Goal: Task Accomplishment & Management: Complete application form

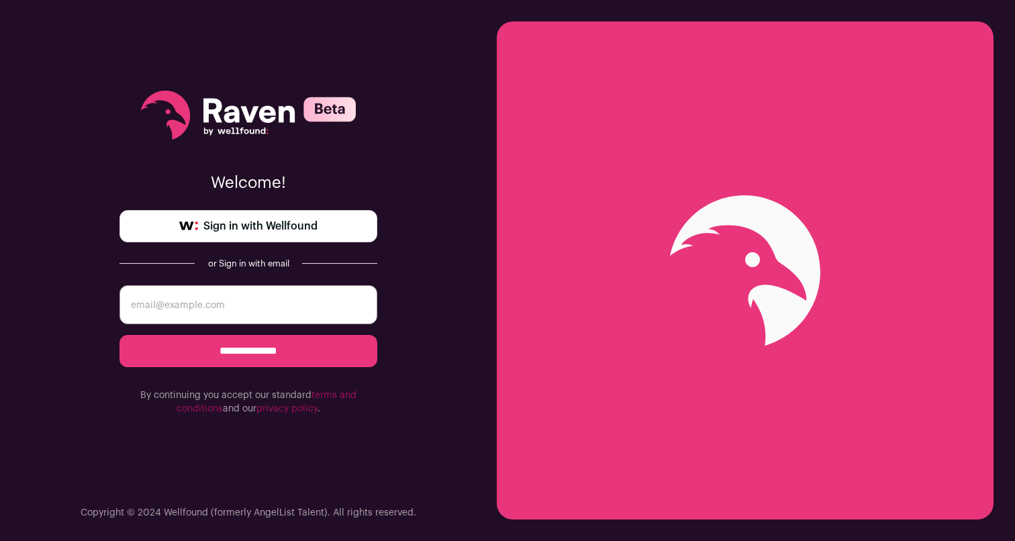
click at [247, 314] on input "email" at bounding box center [249, 304] width 258 height 39
type input "[EMAIL_ADDRESS][DOMAIN_NAME]"
click at [236, 357] on input "**********" at bounding box center [249, 351] width 258 height 32
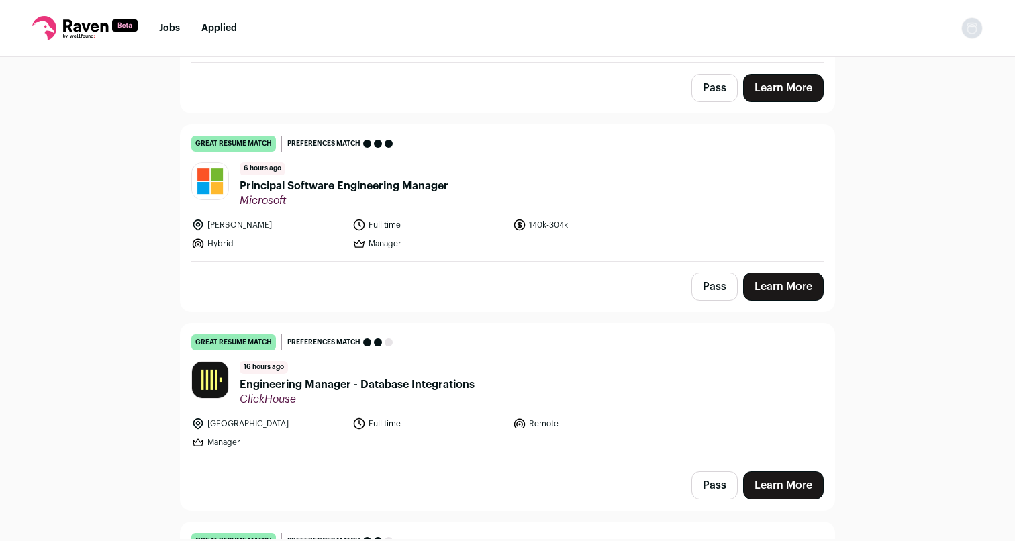
scroll to position [457, 0]
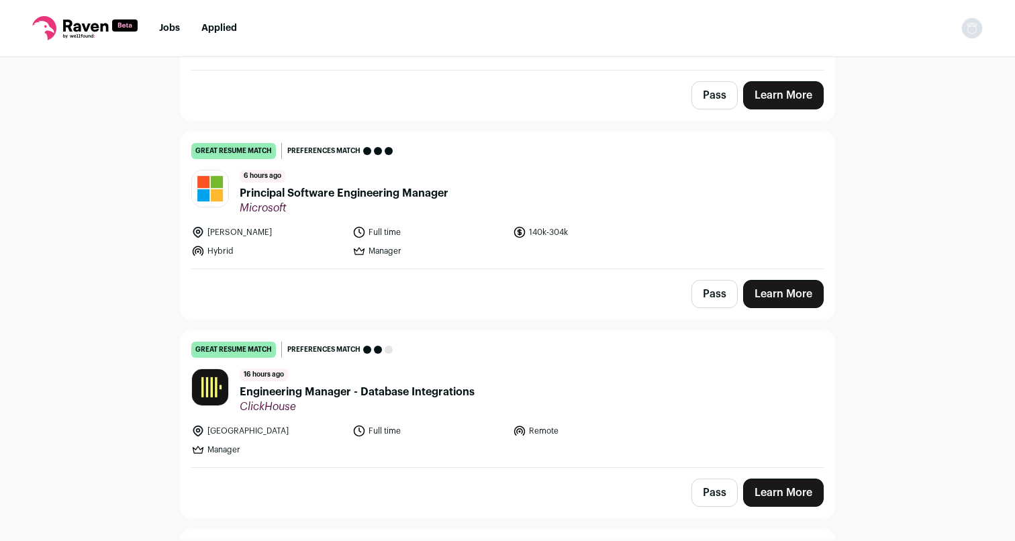
click at [450, 393] on span "Engineering Manager - Database Integrations" at bounding box center [357, 392] width 235 height 16
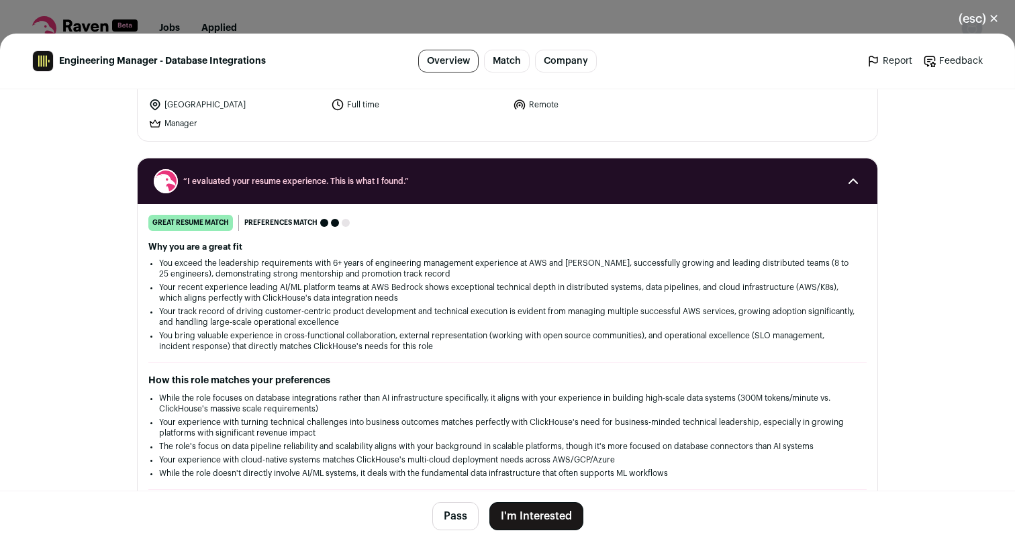
scroll to position [107, 0]
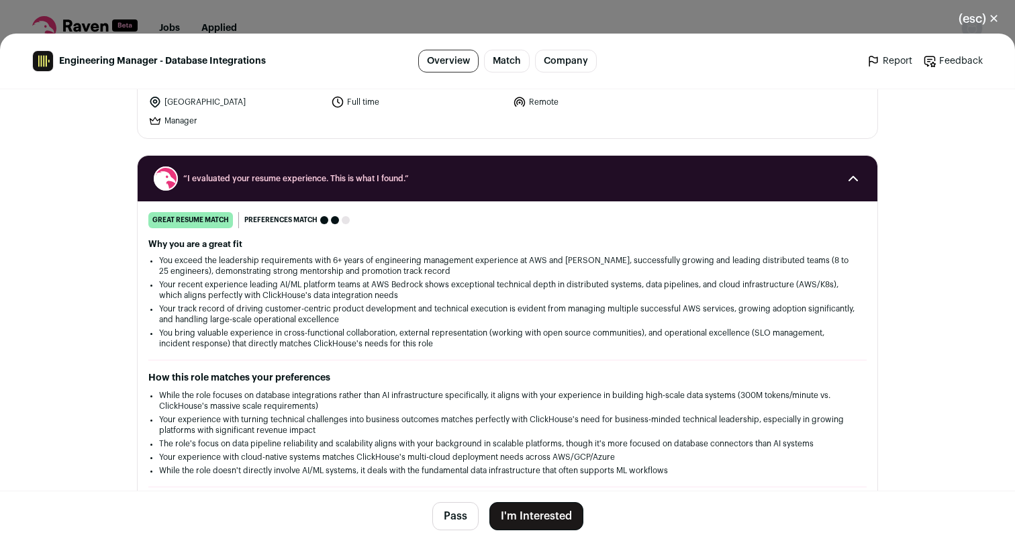
click at [553, 512] on button "I'm Interested" at bounding box center [536, 516] width 94 height 28
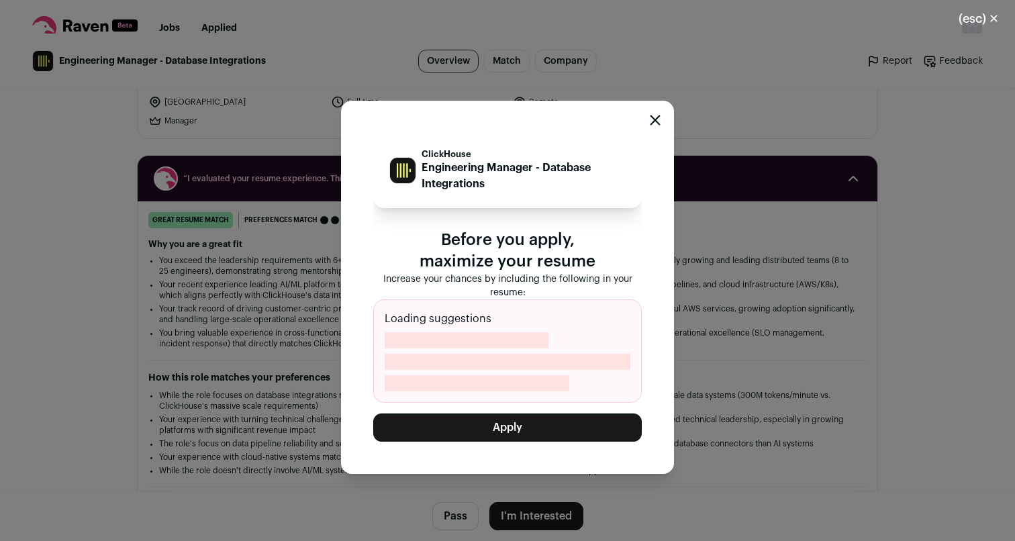
click at [525, 430] on button "Apply" at bounding box center [507, 428] width 269 height 28
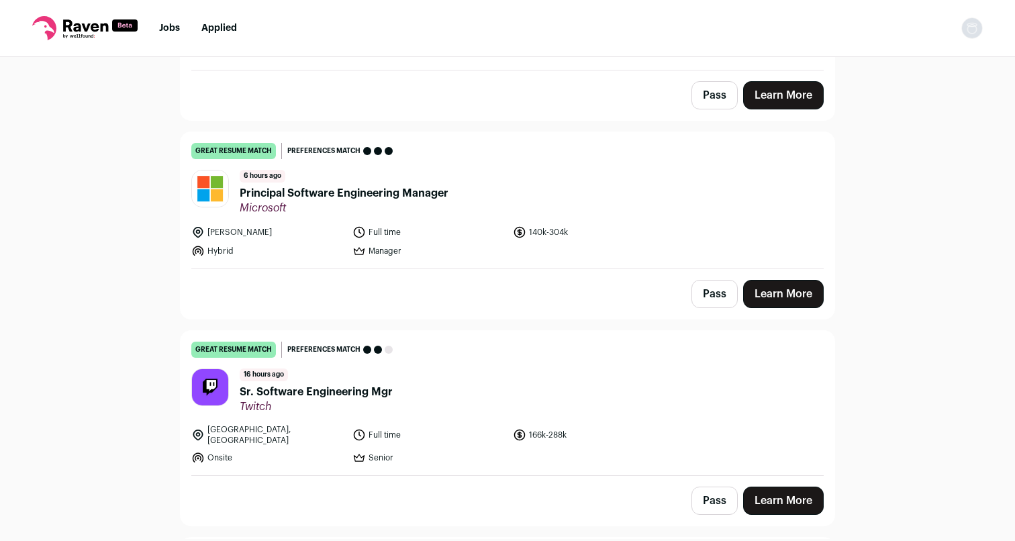
click at [324, 395] on span "Sr. Software Engineering Mgr" at bounding box center [316, 392] width 153 height 16
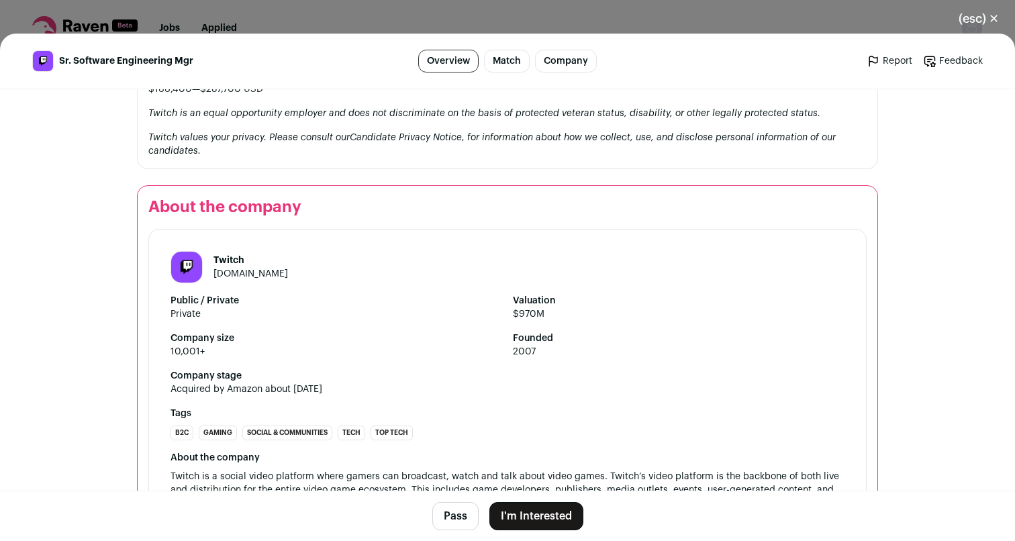
scroll to position [1594, 0]
click at [985, 16] on button "(esc) ✕" at bounding box center [979, 19] width 73 height 30
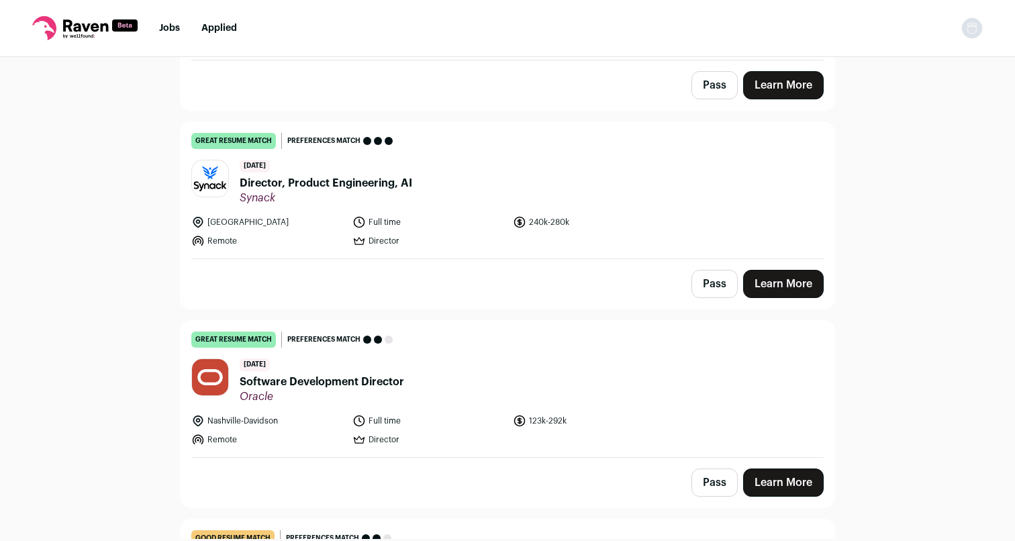
scroll to position [9789, 0]
click at [374, 375] on span "Software Development Director" at bounding box center [322, 383] width 165 height 16
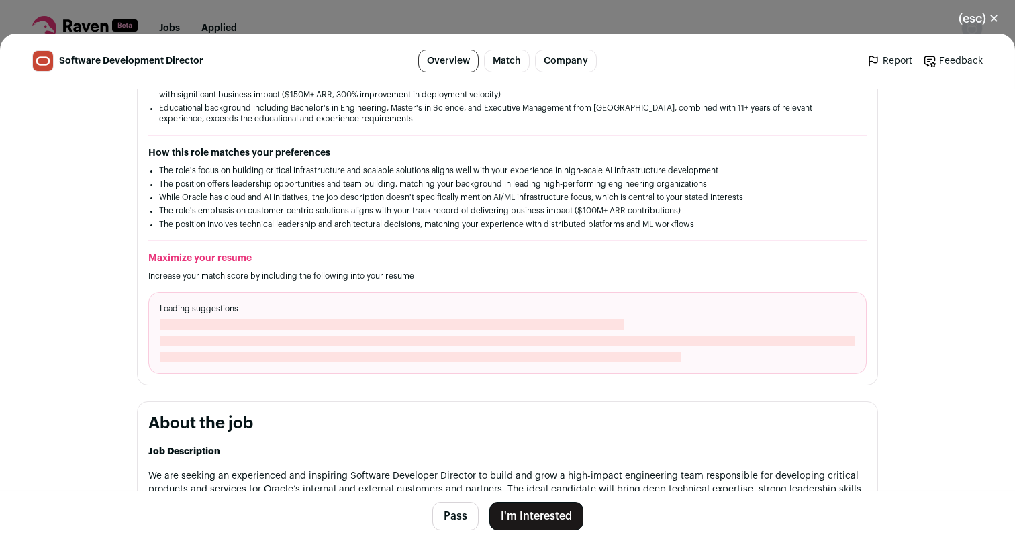
scroll to position [334, 0]
click at [539, 518] on button "I'm Interested" at bounding box center [536, 516] width 94 height 28
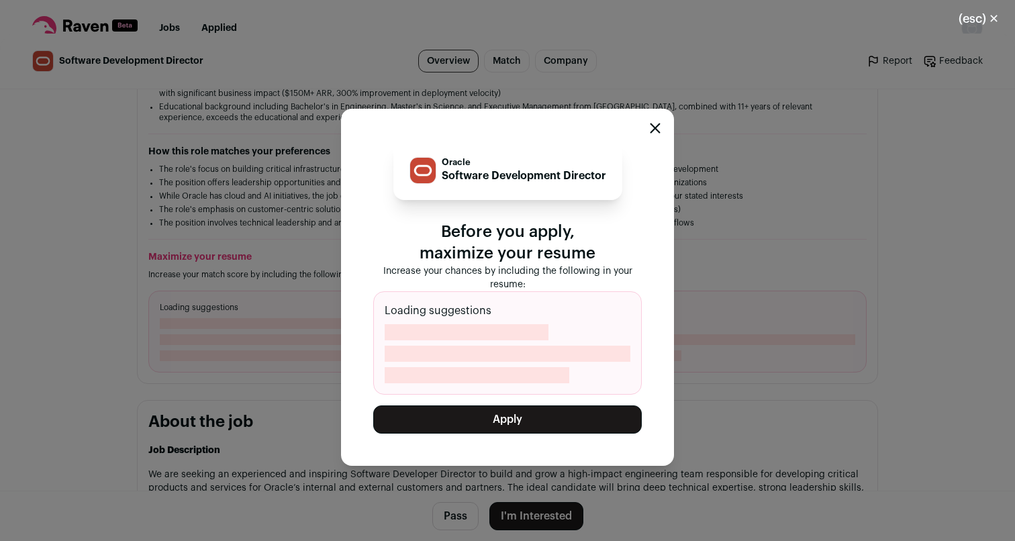
click at [510, 424] on button "Apply" at bounding box center [507, 420] width 269 height 28
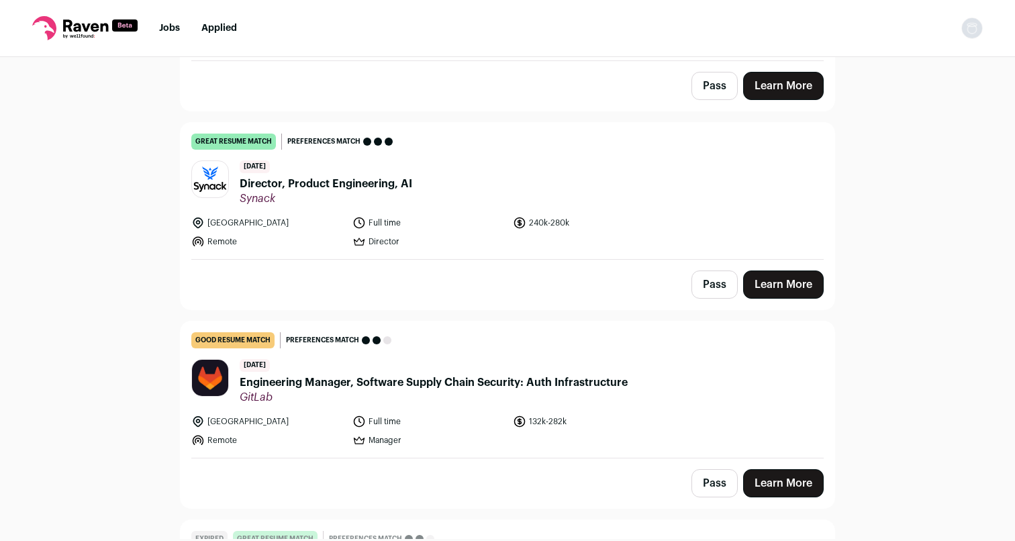
click at [635, 459] on div "Pass Learn More" at bounding box center [508, 484] width 654 height 50
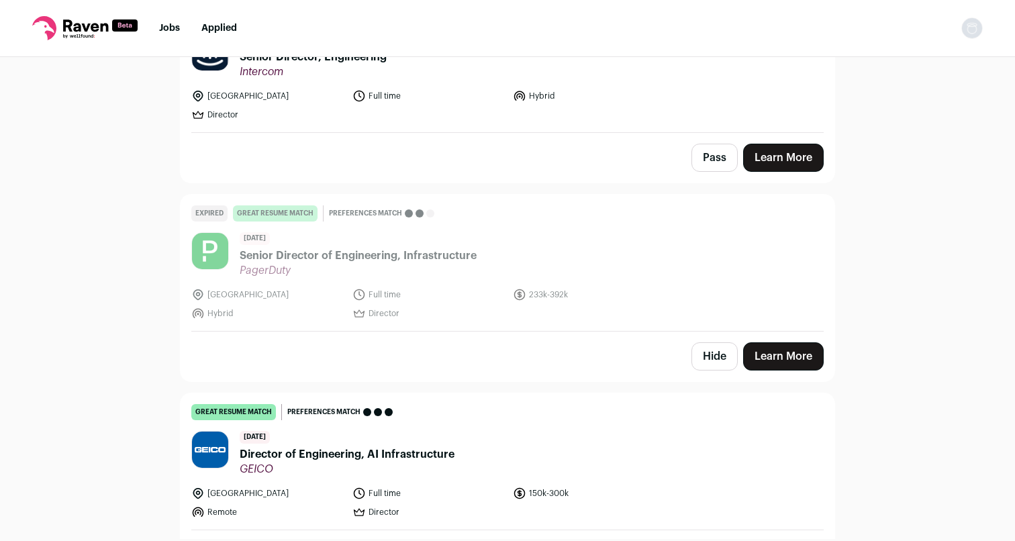
scroll to position [10954, 0]
click at [379, 446] on span "Director of Engineering, AI Infrastructure" at bounding box center [347, 454] width 215 height 16
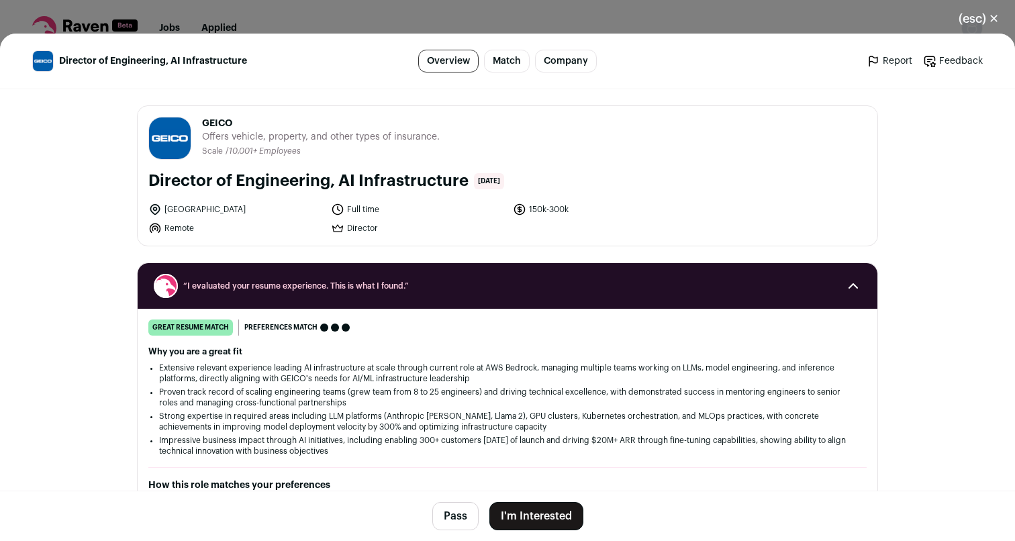
scroll to position [334, 0]
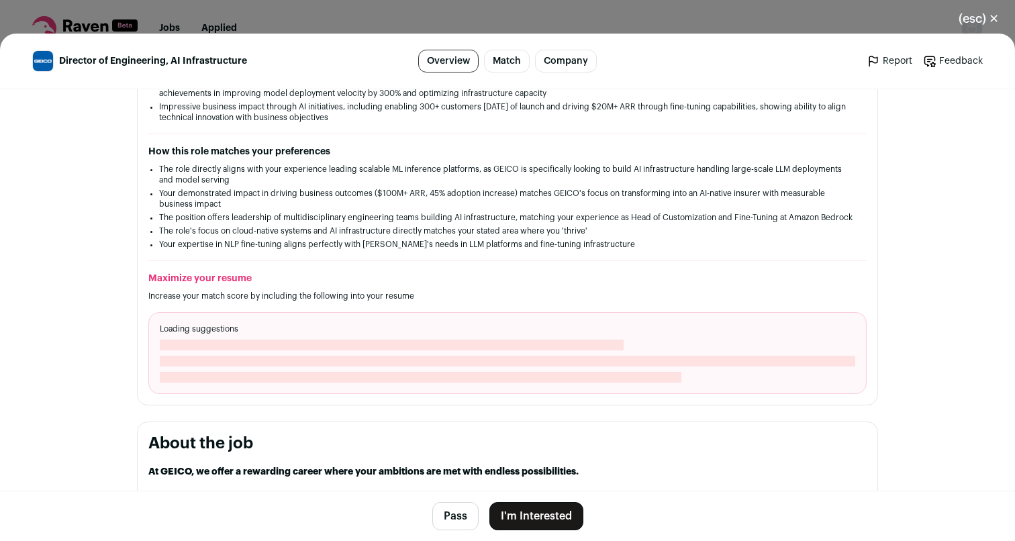
click at [540, 516] on button "I'm Interested" at bounding box center [536, 516] width 94 height 28
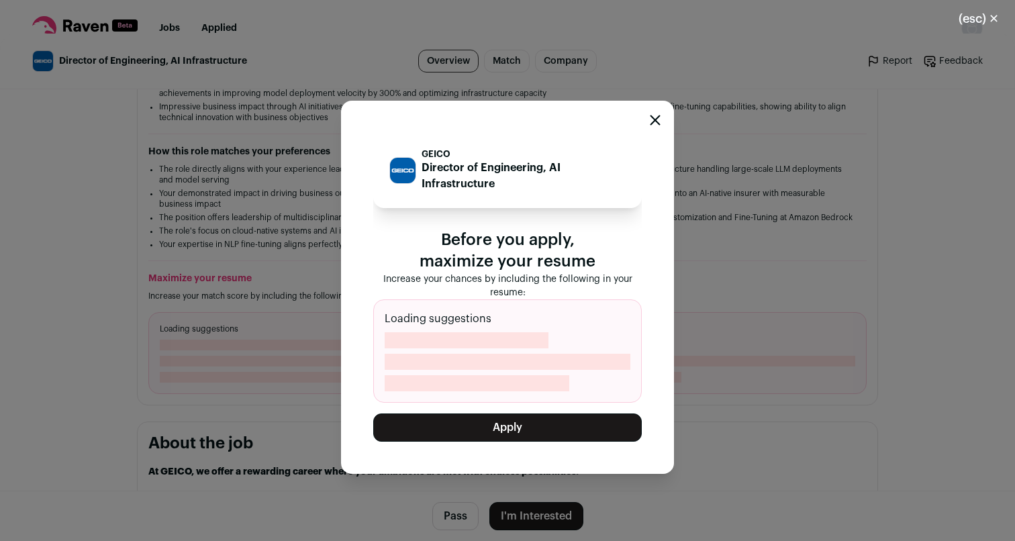
click at [523, 425] on button "Apply" at bounding box center [507, 428] width 269 height 28
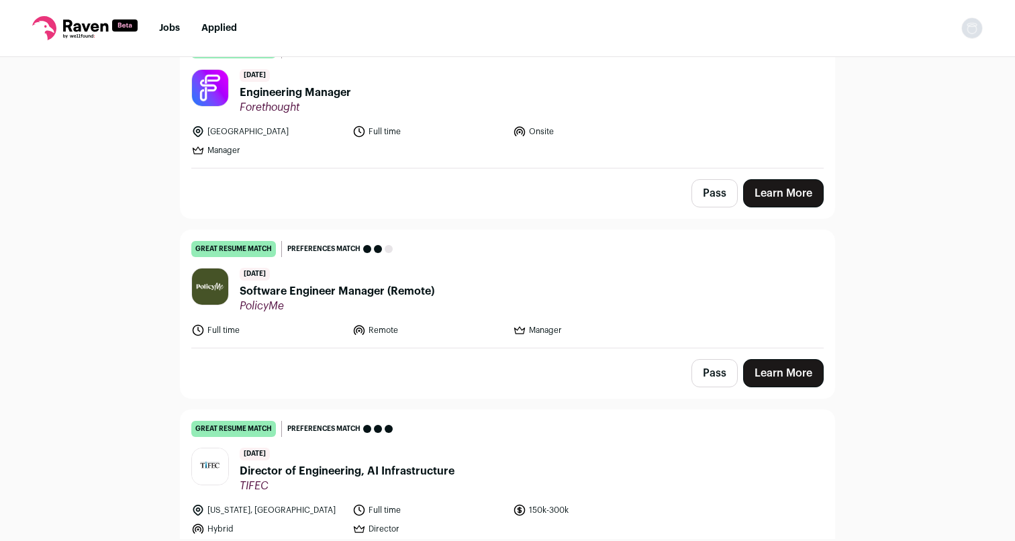
scroll to position [12136, 0]
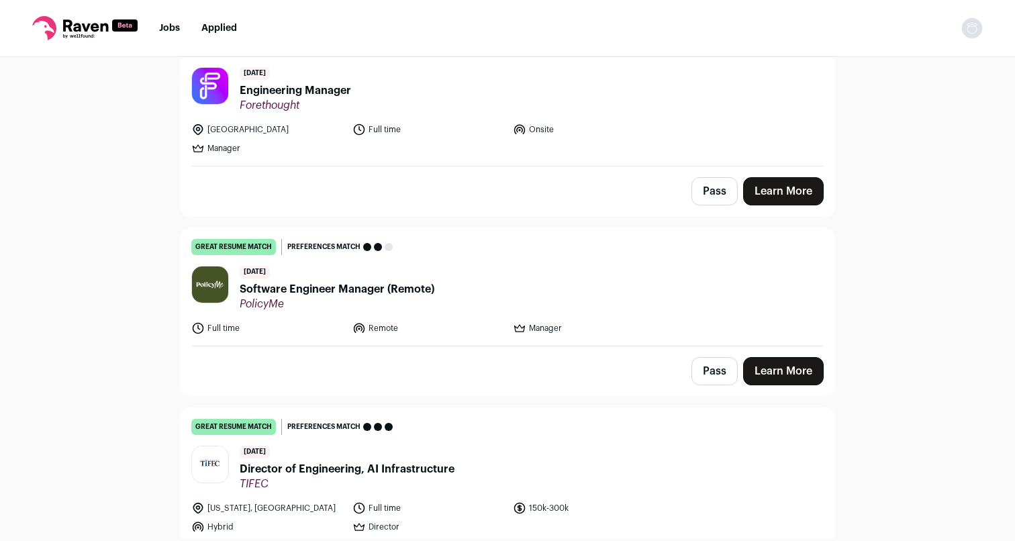
click at [350, 461] on span "Director of Engineering, AI Infrastructure" at bounding box center [347, 469] width 215 height 16
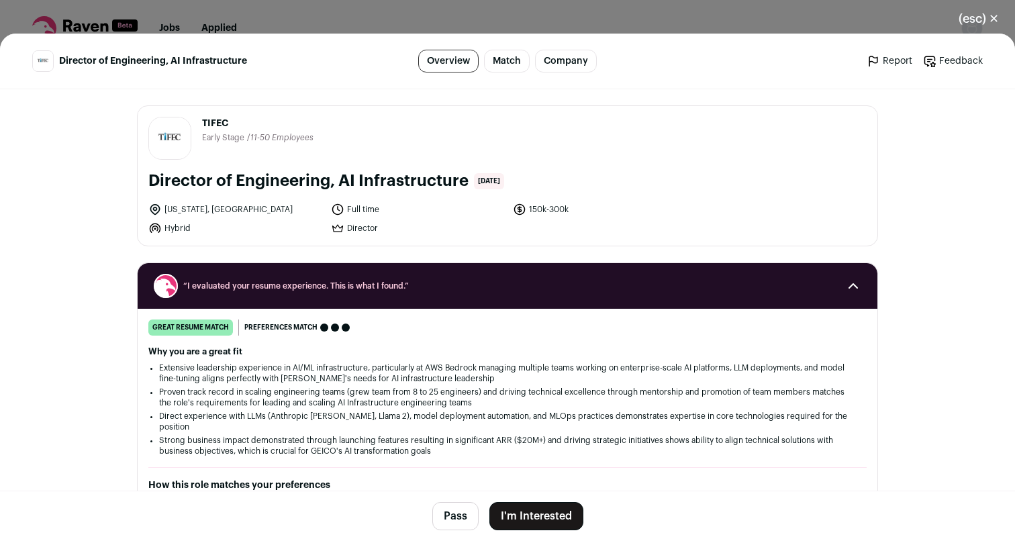
scroll to position [334, 0]
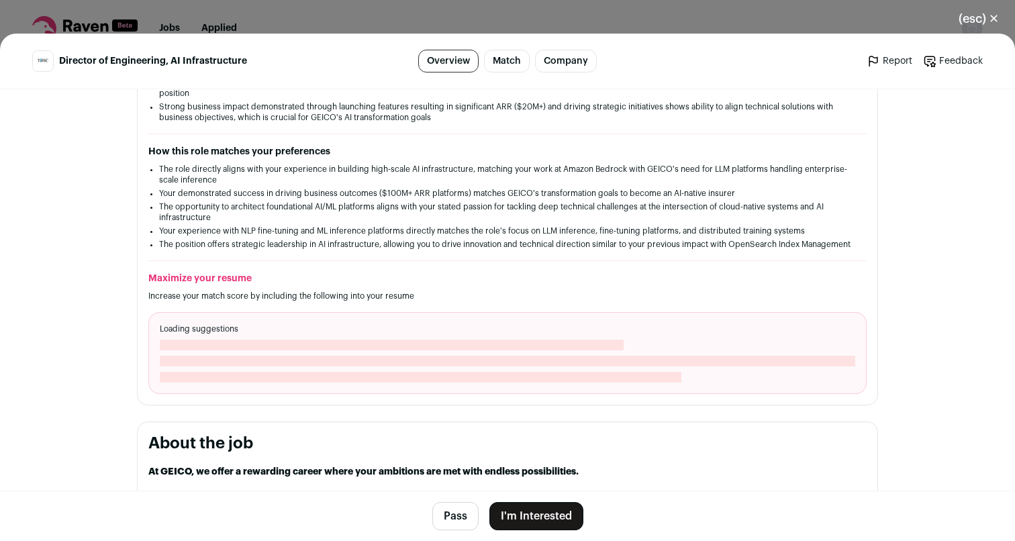
click at [542, 524] on button "I'm Interested" at bounding box center [536, 516] width 94 height 28
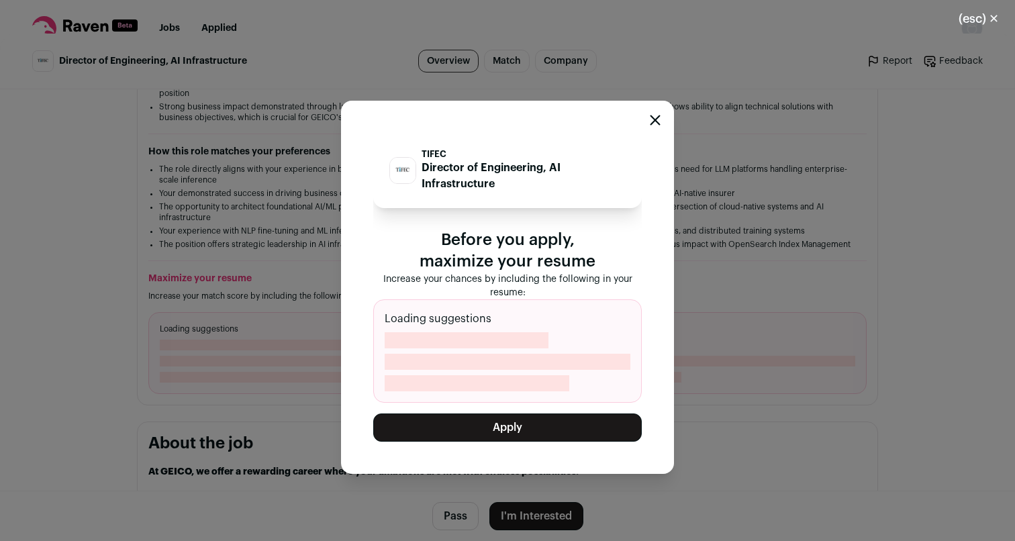
click at [524, 431] on button "Apply" at bounding box center [507, 428] width 269 height 28
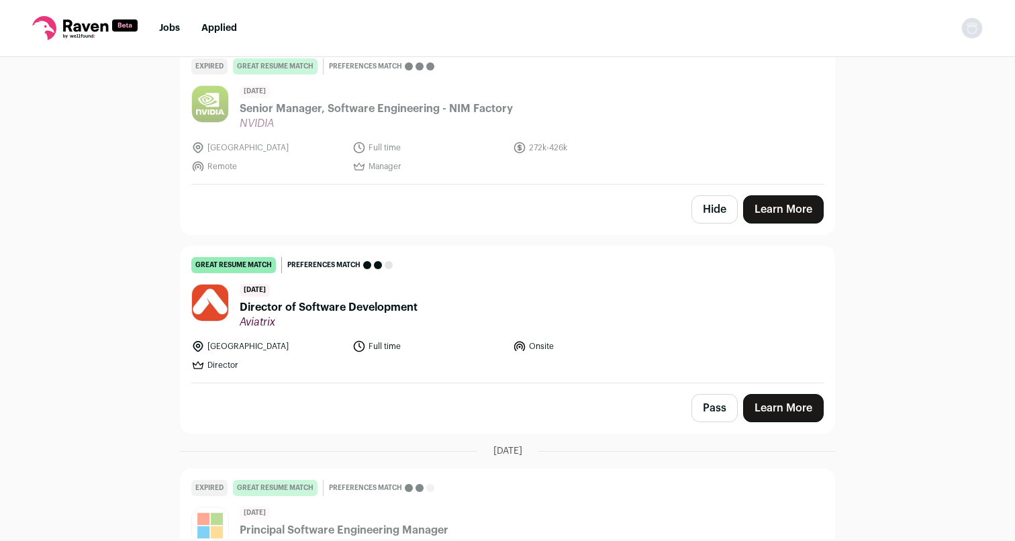
scroll to position [13730, 0]
